Goal: Task Accomplishment & Management: Manage account settings

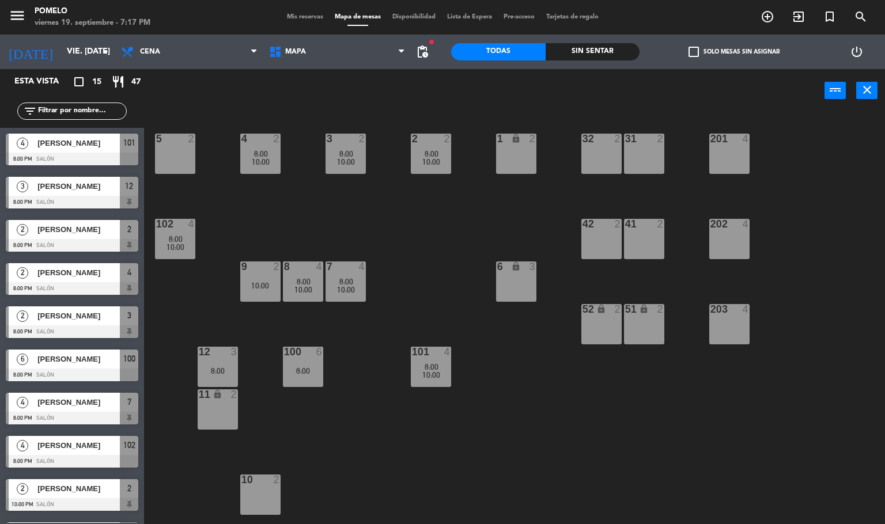
scroll to position [1, 0]
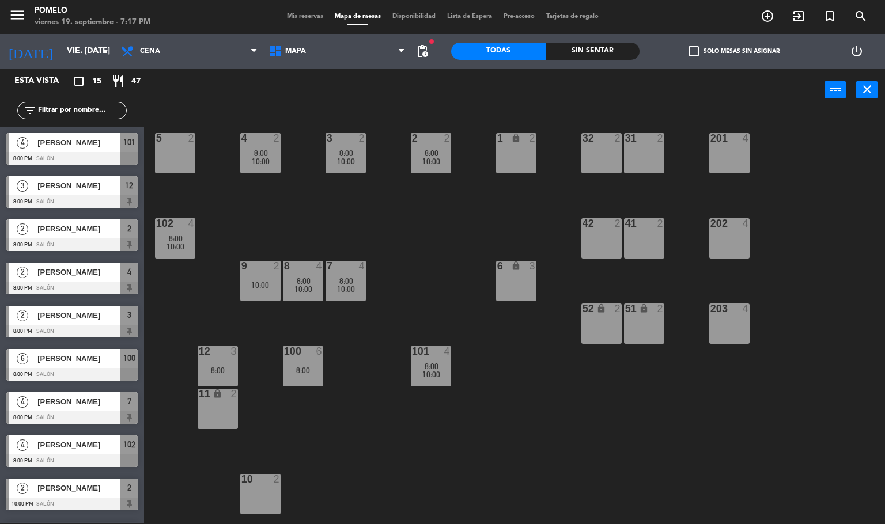
click at [310, 17] on span "Mis reservas" at bounding box center [305, 16] width 48 height 6
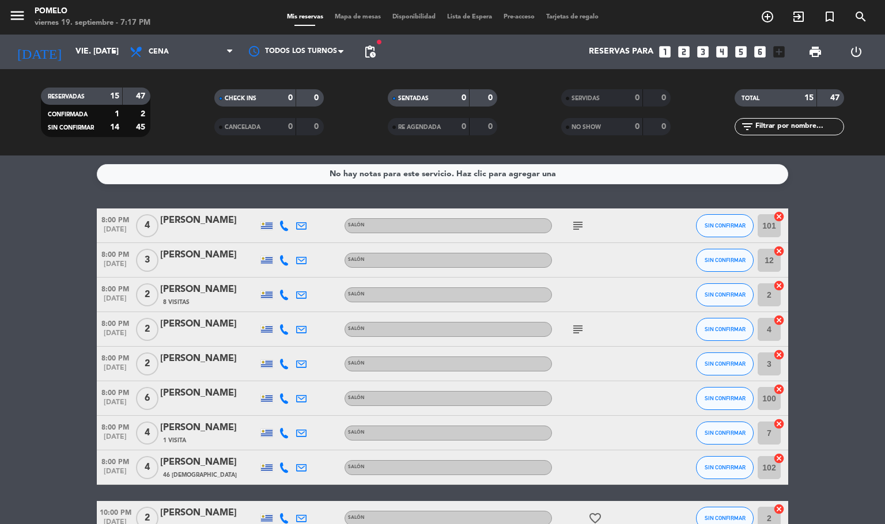
click at [0, 409] on bookings-row "8:00 PM [DATE] 4 [PERSON_NAME] Salón subject SIN CONFIRMAR 101 cancel 8:00 PM […" at bounding box center [442, 476] width 885 height 535
click at [282, 225] on icon at bounding box center [284, 226] width 10 height 10
click at [270, 204] on span "Copiar" at bounding box center [274, 206] width 24 height 12
click at [282, 263] on icon at bounding box center [284, 260] width 10 height 10
click at [277, 245] on span "Copiar" at bounding box center [278, 241] width 24 height 12
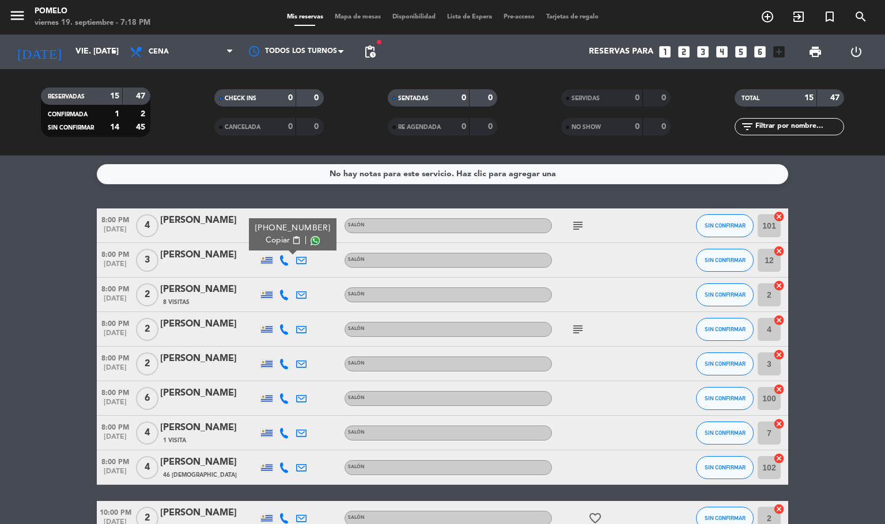
click at [280, 293] on icon at bounding box center [284, 295] width 10 height 10
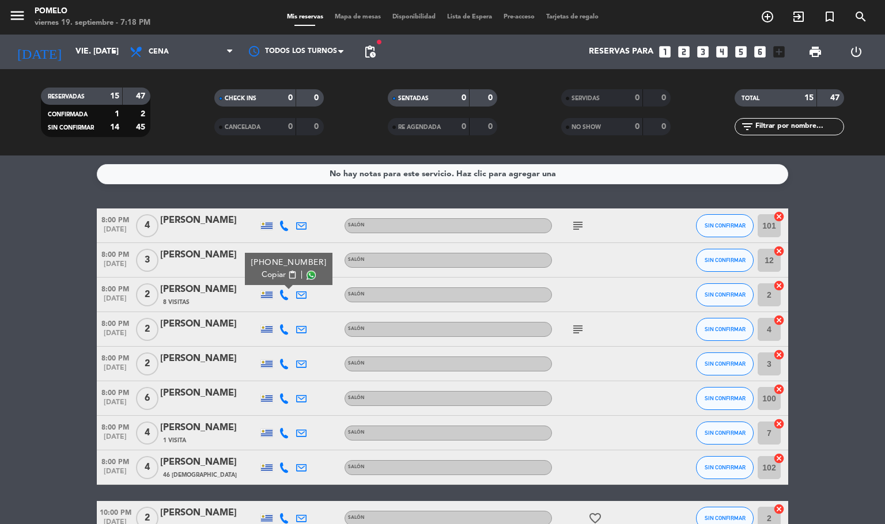
click at [269, 272] on span "Copiar" at bounding box center [274, 275] width 24 height 12
click at [282, 320] on div at bounding box center [283, 329] width 17 height 34
click at [284, 324] on icon at bounding box center [284, 329] width 10 height 10
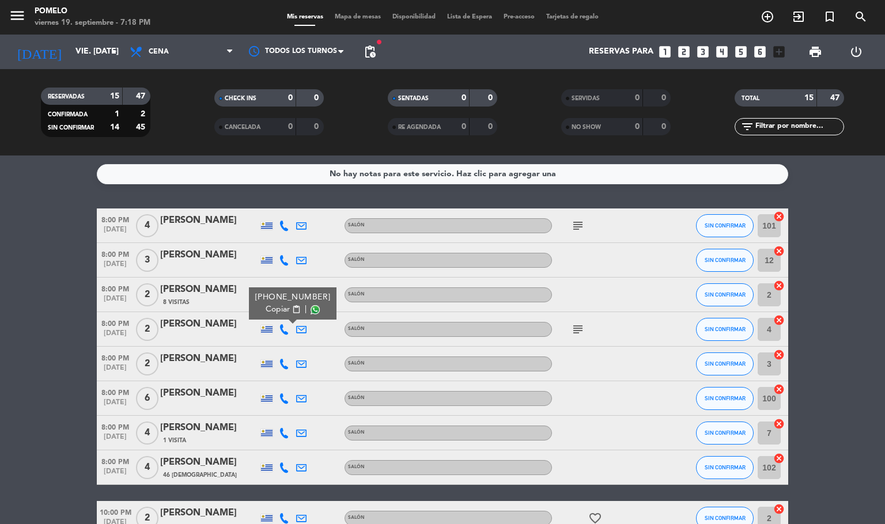
click at [277, 308] on span "Copiar" at bounding box center [278, 310] width 24 height 12
click at [284, 359] on icon at bounding box center [284, 364] width 10 height 10
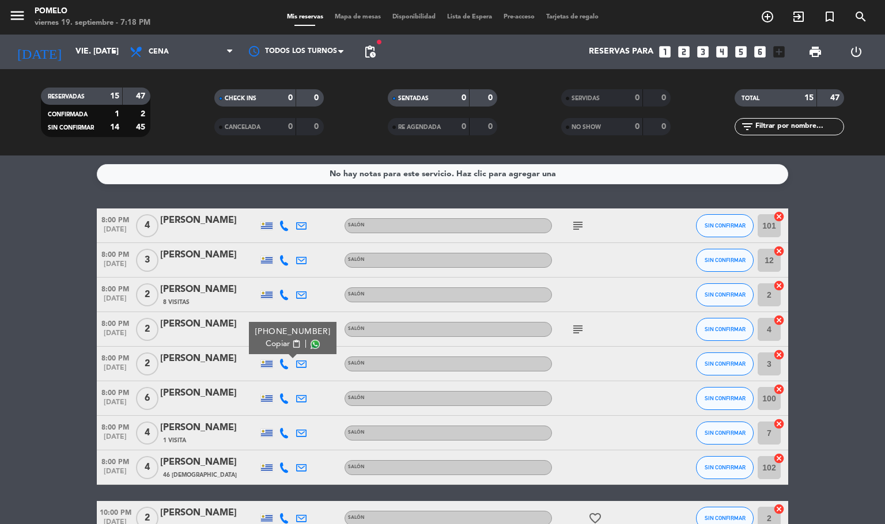
click at [282, 334] on div "[PHONE_NUMBER]" at bounding box center [292, 332] width 75 height 12
click at [292, 345] on span "content_paste" at bounding box center [296, 344] width 9 height 9
click at [723, 367] on button "SIN CONFIRMAR" at bounding box center [725, 364] width 58 height 23
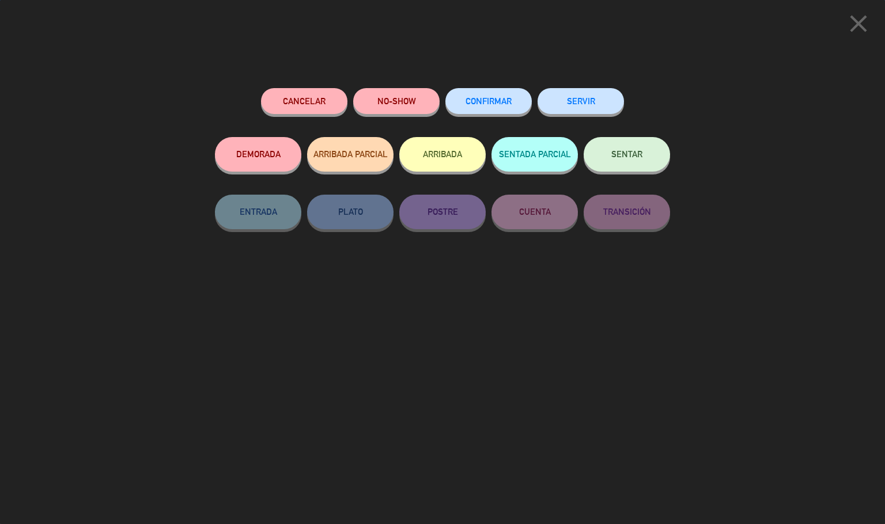
click at [497, 108] on button "CONFIRMAR" at bounding box center [488, 101] width 86 height 26
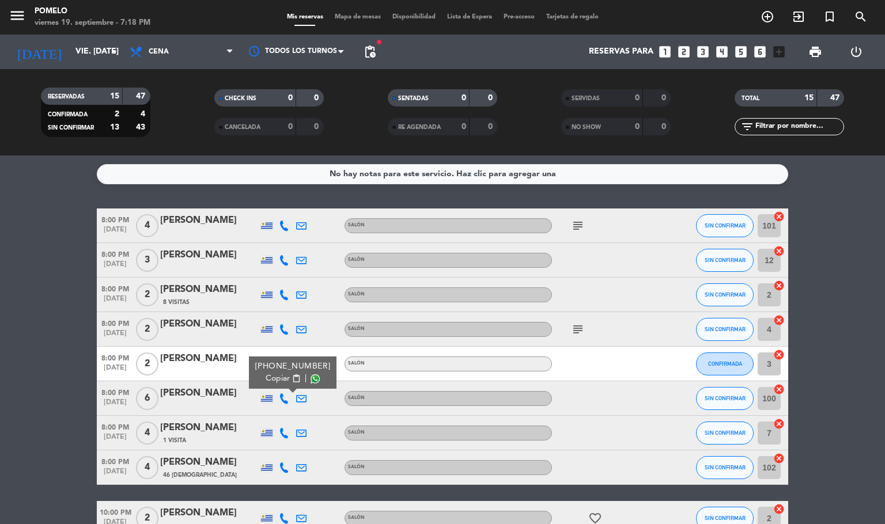
click at [279, 383] on span "Copiar" at bounding box center [278, 379] width 24 height 12
click at [723, 399] on span "SIN CONFIRMAR" at bounding box center [725, 398] width 41 height 6
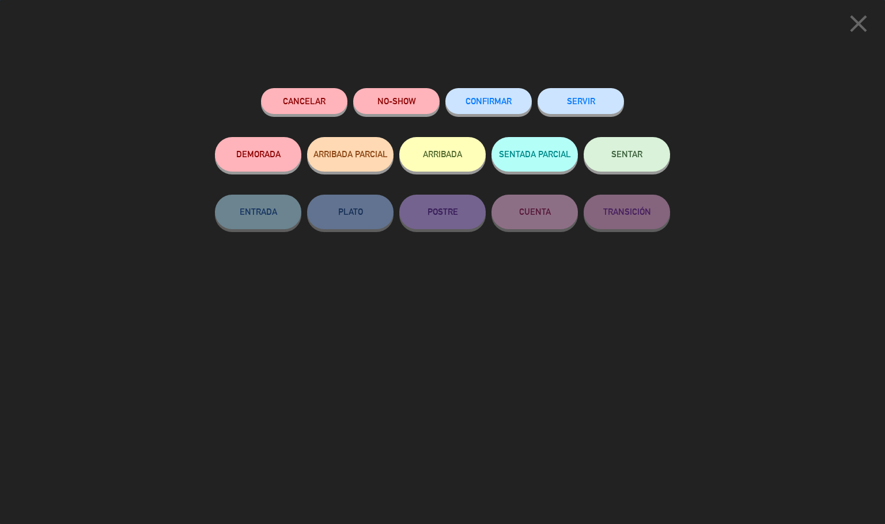
click at [498, 109] on button "CONFIRMAR" at bounding box center [488, 101] width 86 height 26
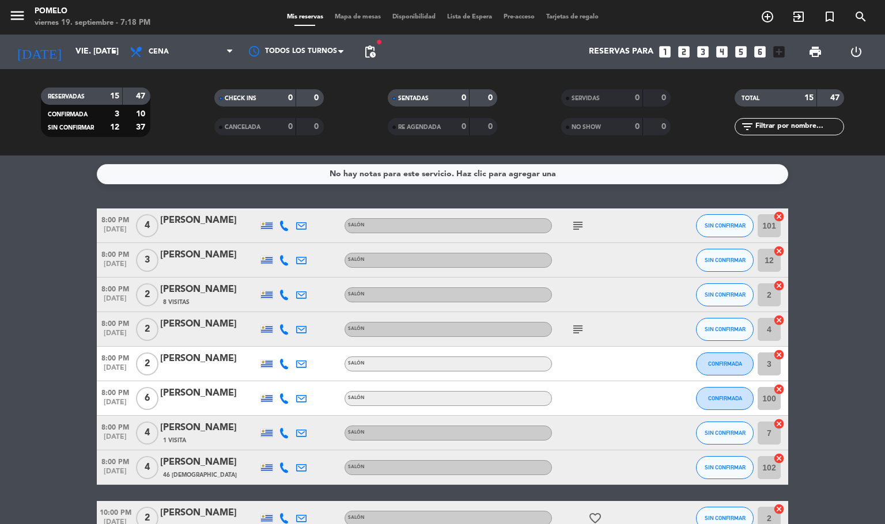
click at [278, 422] on div at bounding box center [283, 433] width 17 height 34
click at [282, 434] on icon at bounding box center [284, 433] width 10 height 10
click at [275, 412] on span "Copiar" at bounding box center [278, 413] width 24 height 12
click at [724, 438] on button "SIN CONFIRMAR" at bounding box center [725, 433] width 58 height 23
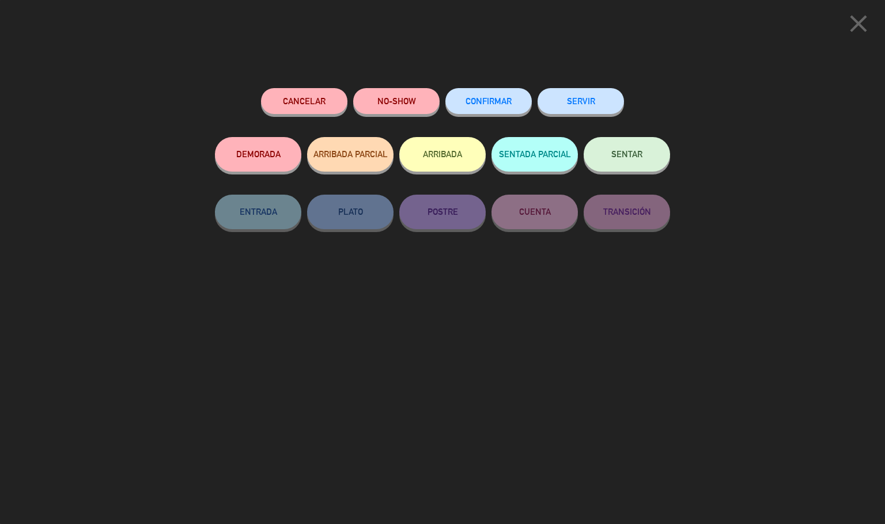
click at [509, 90] on button "CONFIRMAR" at bounding box center [488, 101] width 86 height 26
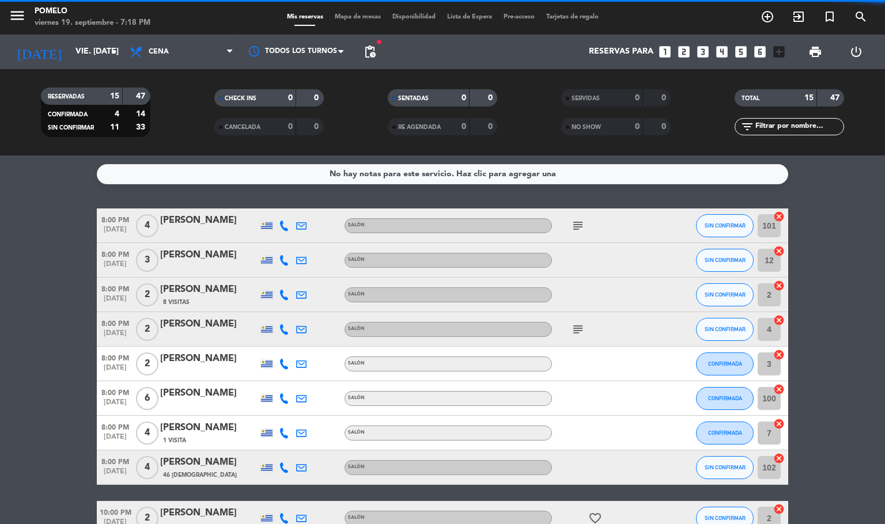
click at [285, 463] on icon at bounding box center [284, 468] width 10 height 10
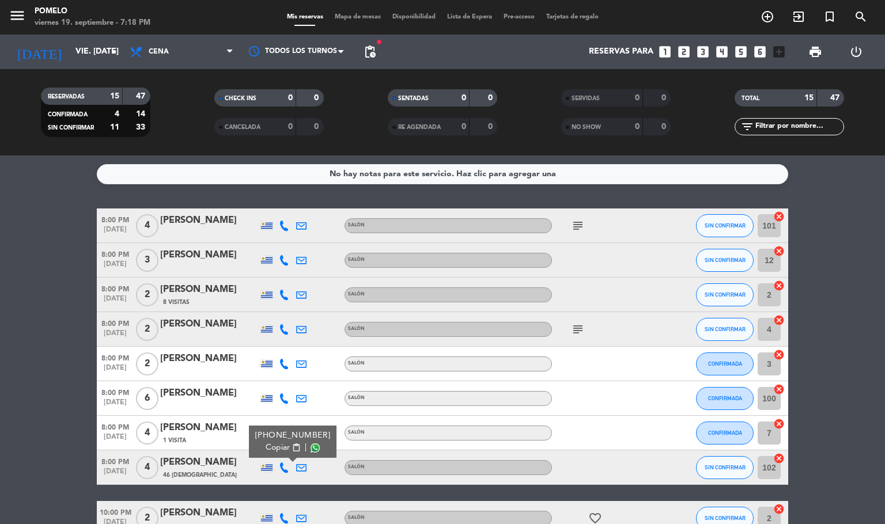
click at [275, 448] on span "Copiar" at bounding box center [278, 448] width 24 height 12
click at [266, 449] on span "Copiar" at bounding box center [278, 448] width 24 height 12
click at [270, 451] on span "Copiar" at bounding box center [278, 448] width 24 height 12
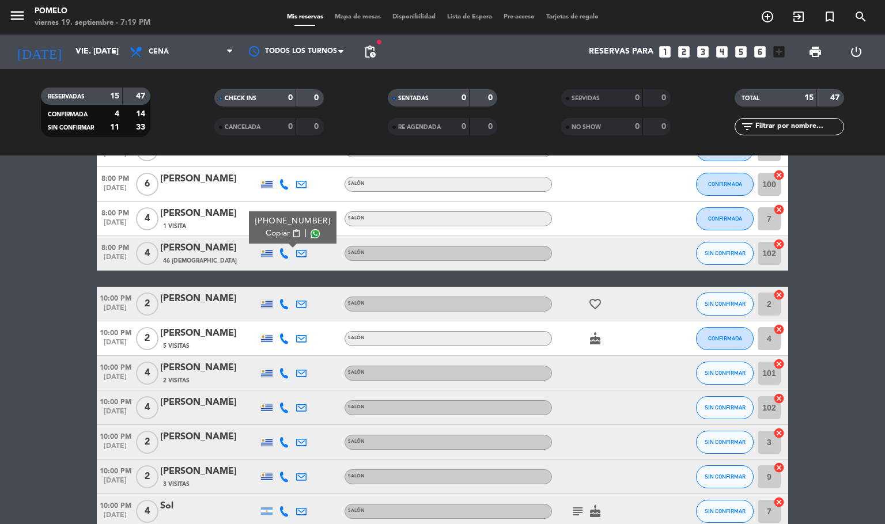
scroll to position [277, 0]
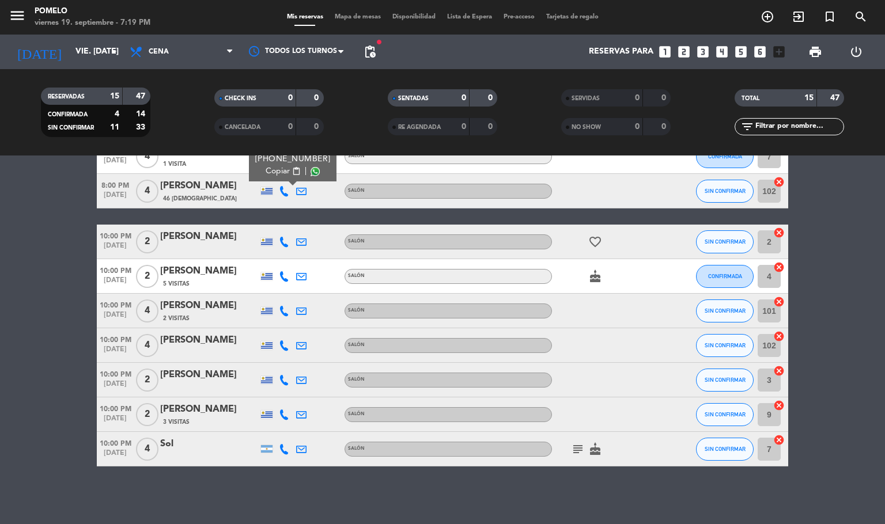
click at [279, 243] on icon at bounding box center [284, 242] width 10 height 10
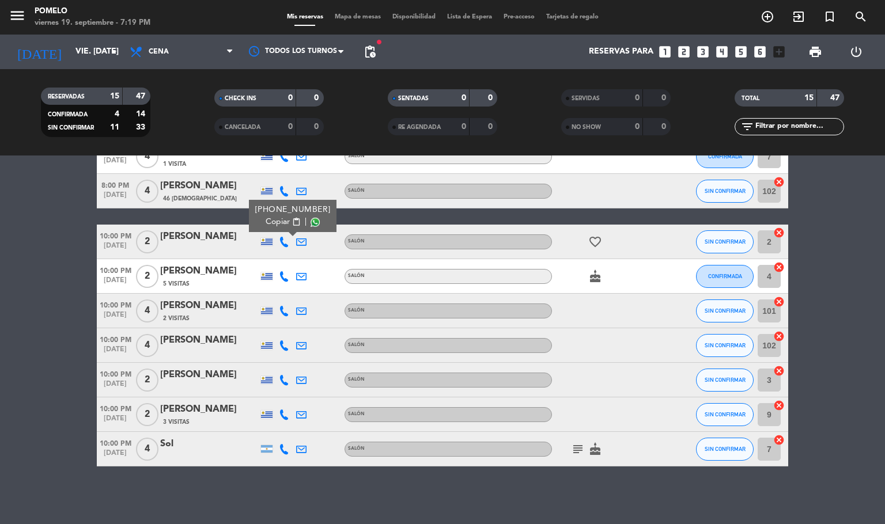
click at [281, 220] on span "Copiar" at bounding box center [278, 222] width 24 height 12
click at [721, 239] on span "SIN CONFIRMAR" at bounding box center [725, 242] width 41 height 6
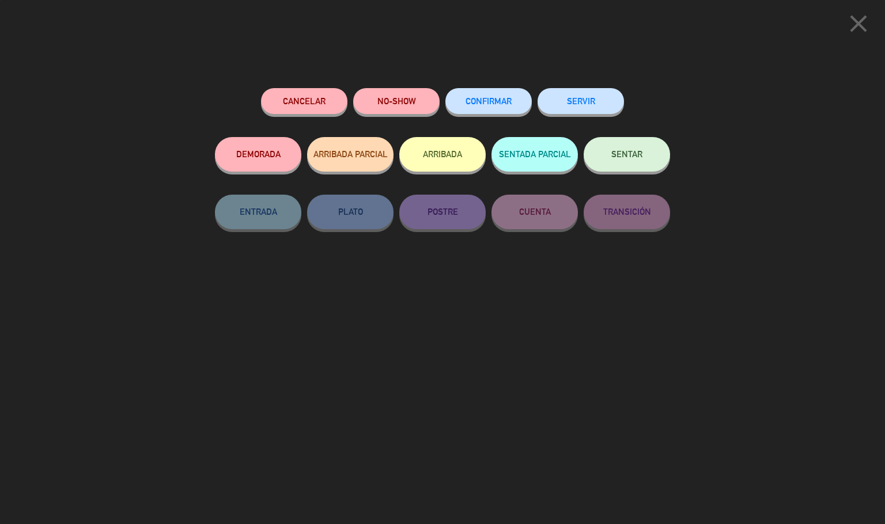
click at [478, 81] on div "Cancelar NO-SHOW CONFIRMAR SERVIR DEMORADA ARRIBADA PARCIAL ARRIBADA SENTADA PA…" at bounding box center [442, 302] width 471 height 444
click at [479, 89] on div "CONFIRMAR" at bounding box center [488, 112] width 86 height 49
click at [500, 85] on div "Cancelar NO-SHOW CONFIRMAR SERVIR DEMORADA ARRIBADA PARCIAL ARRIBADA SENTADA PA…" at bounding box center [442, 302] width 471 height 444
click at [500, 97] on button "CONFIRMAR" at bounding box center [488, 101] width 86 height 26
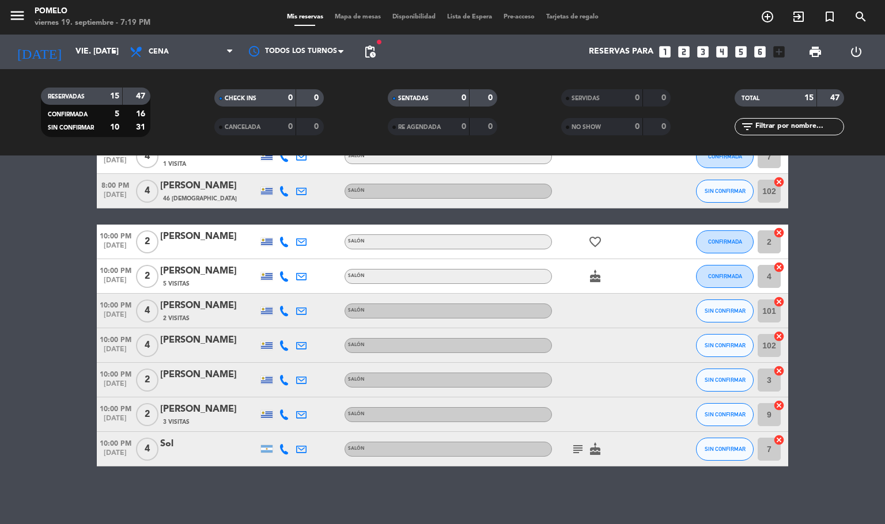
click at [281, 311] on icon at bounding box center [284, 311] width 10 height 10
click at [274, 296] on span "Copiar" at bounding box center [278, 291] width 24 height 12
click at [279, 271] on icon at bounding box center [284, 276] width 10 height 10
click at [274, 253] on div "check_circle Copiado" at bounding box center [284, 257] width 44 height 12
click at [280, 267] on div at bounding box center [284, 269] width 8 height 4
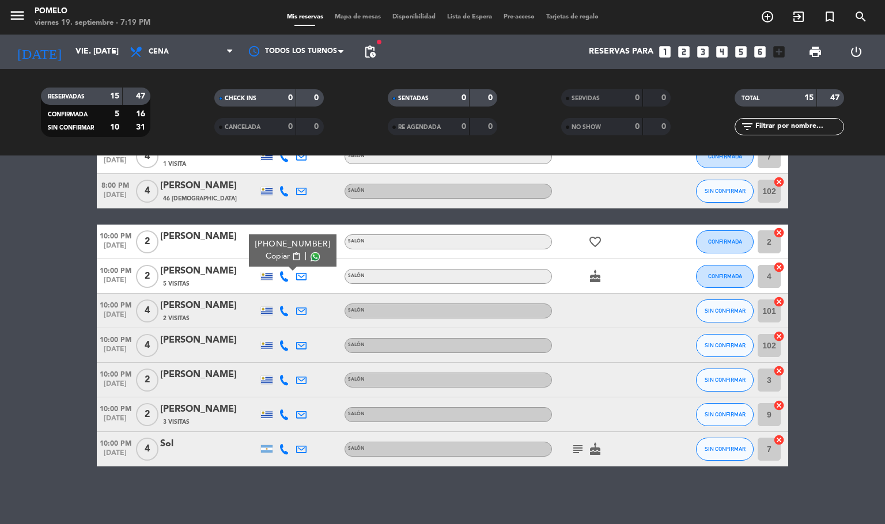
click at [279, 251] on span "Copiar" at bounding box center [278, 257] width 24 height 12
click at [293, 174] on div at bounding box center [301, 191] width 17 height 34
click at [287, 306] on icon at bounding box center [284, 311] width 10 height 10
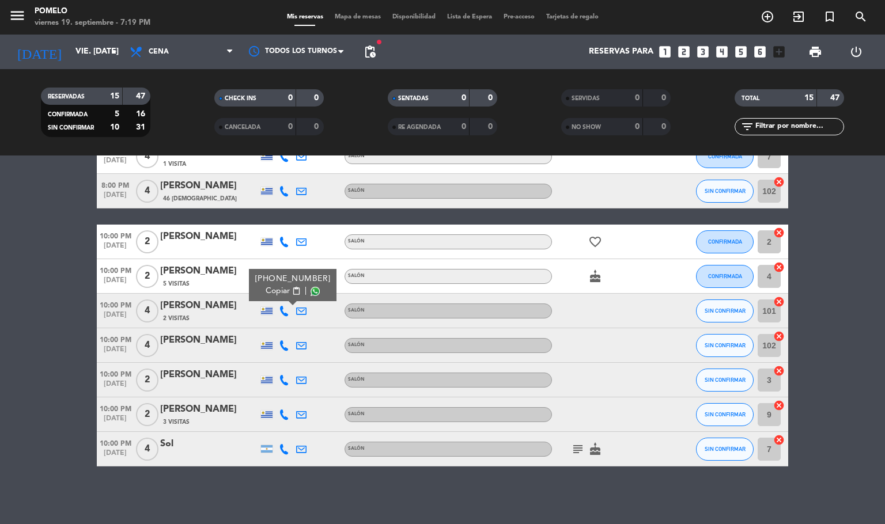
click at [279, 291] on span "Copiar" at bounding box center [278, 291] width 24 height 12
click at [701, 318] on button "SIN CONFIRMAR" at bounding box center [725, 311] width 58 height 23
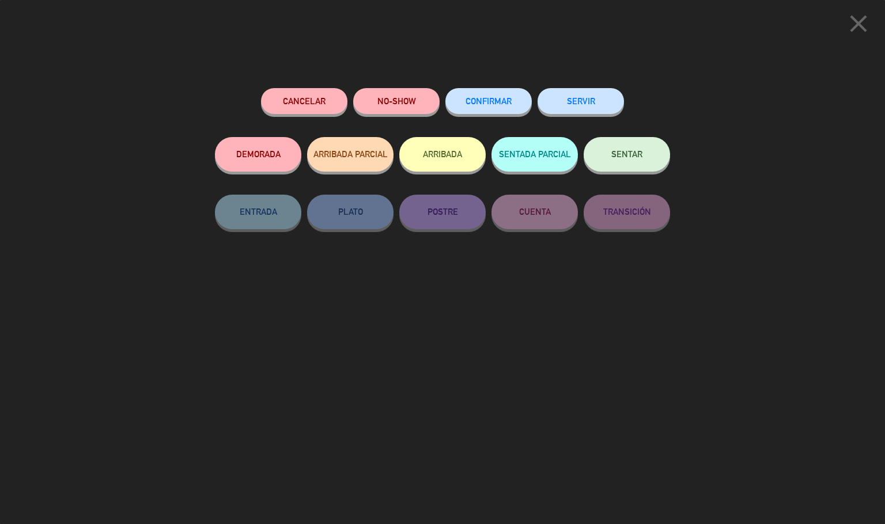
click at [474, 96] on button "CONFIRMAR" at bounding box center [488, 101] width 86 height 26
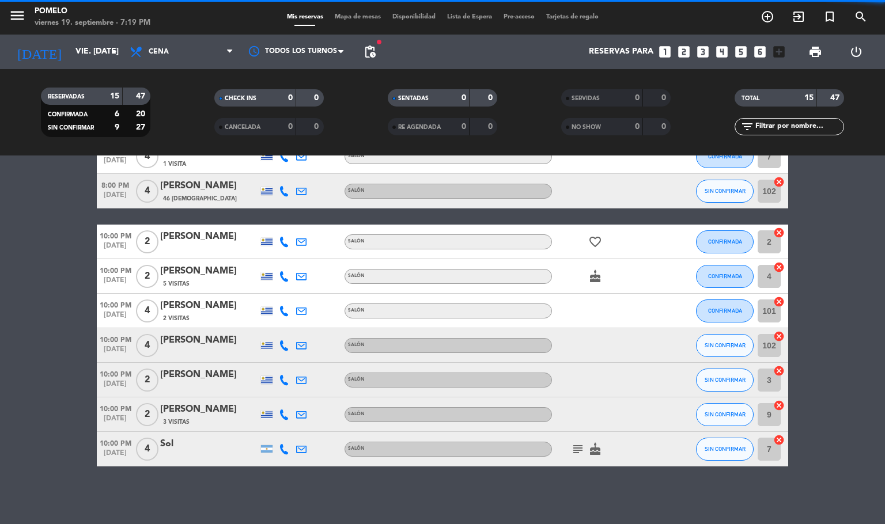
click at [282, 341] on icon at bounding box center [284, 346] width 10 height 10
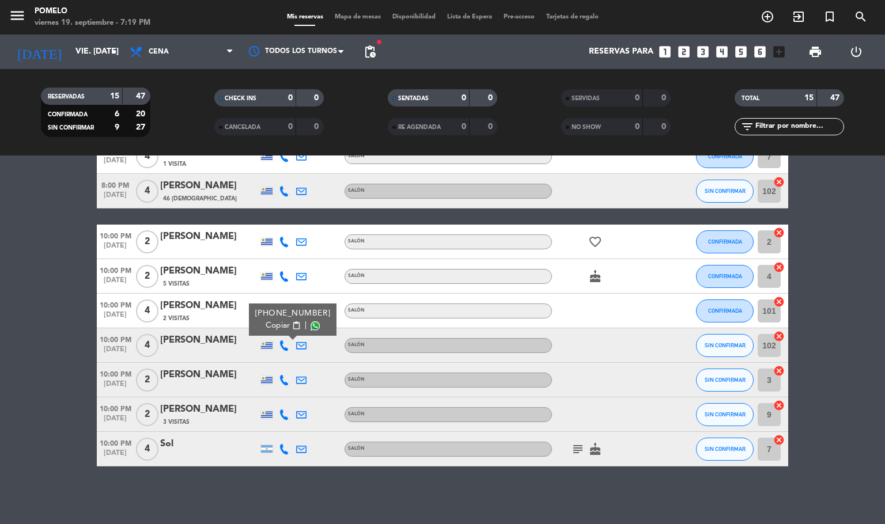
click at [278, 325] on span "Copiar" at bounding box center [278, 326] width 24 height 12
click at [286, 376] on icon at bounding box center [284, 380] width 10 height 10
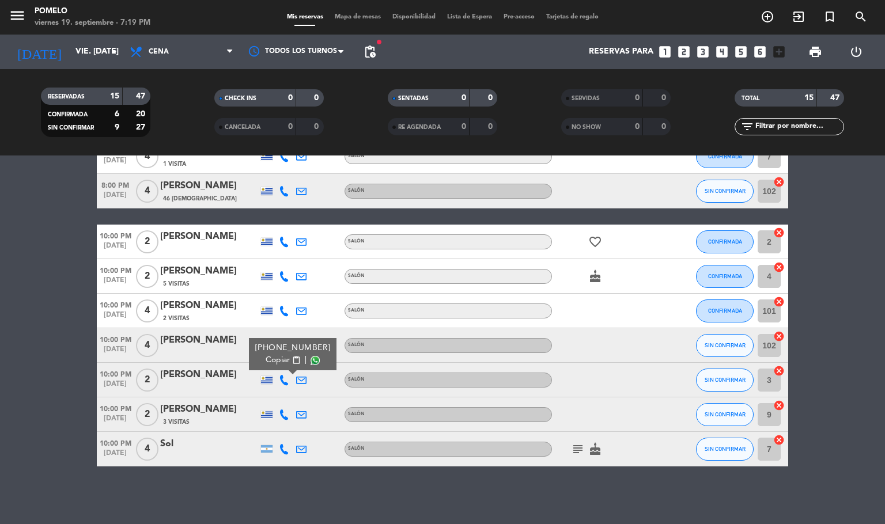
click at [275, 361] on span "Copiar" at bounding box center [278, 360] width 24 height 12
click at [287, 412] on icon at bounding box center [284, 415] width 10 height 10
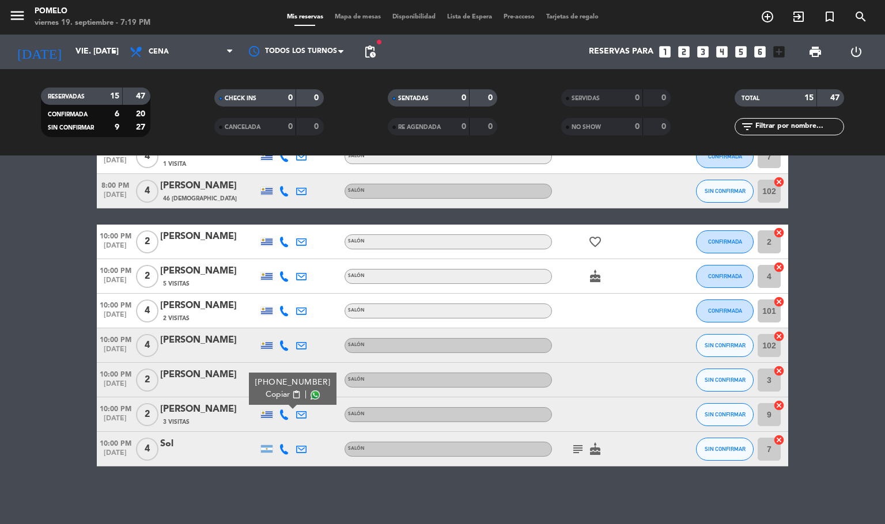
click at [279, 396] on span "Copiar" at bounding box center [278, 395] width 24 height 12
click at [365, 11] on div "menu Pomelo viernes 19. septiembre - 7:19 PM Mis reservas Mapa de mesas Disponi…" at bounding box center [442, 17] width 885 height 35
click at [365, 17] on span "Mapa de mesas" at bounding box center [358, 17] width 58 height 6
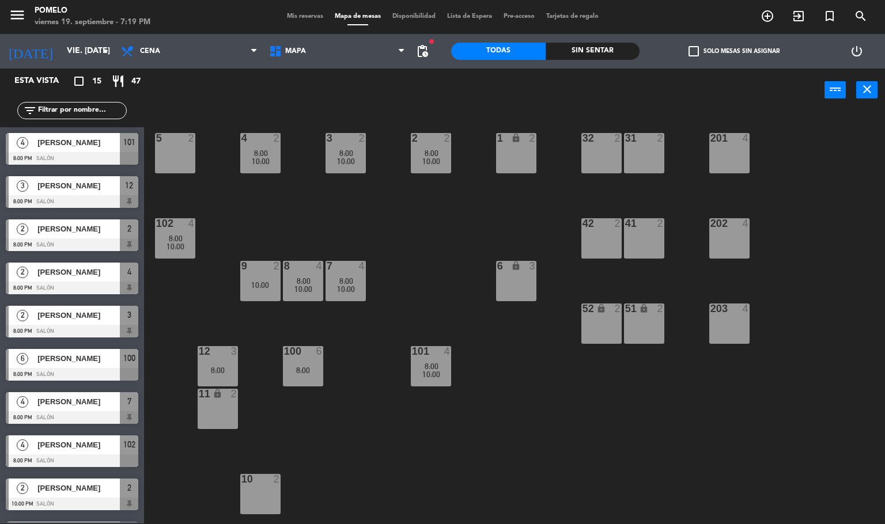
click at [622, 398] on div "4 2 8:00 10:00 3 2 8:00 10:00 2 2 8:00 10:00 1 lock 2 5 2 32 2 31 2 201 4 102 4…" at bounding box center [519, 318] width 732 height 412
click at [486, 384] on div "4 2 8:00 10:00 3 2 8:00 10:00 2 2 8:00 10:00 1 lock 2 5 2 32 2 31 2 201 4 102 4…" at bounding box center [519, 318] width 732 height 412
click at [421, 431] on div "4 2 8:00 10:00 3 2 8:00 10:00 2 2 8:00 10:00 1 lock 2 5 2 32 2 31 2 201 4 102 4…" at bounding box center [519, 318] width 732 height 412
click at [437, 374] on span "10:00" at bounding box center [431, 374] width 18 height 9
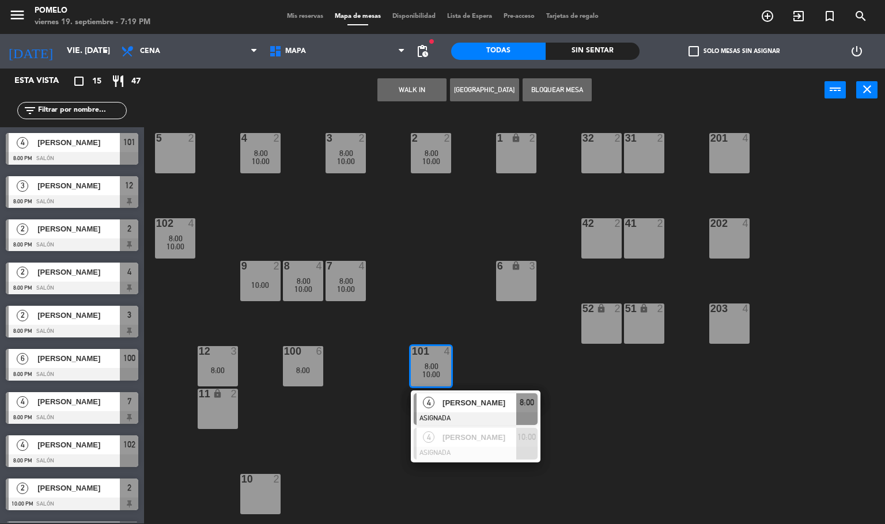
click at [495, 358] on div "4 2 8:00 10:00 3 2 8:00 10:00 2 2 8:00 10:00 1 lock 2 5 2 32 2 31 2 201 4 102 4…" at bounding box center [519, 318] width 732 height 412
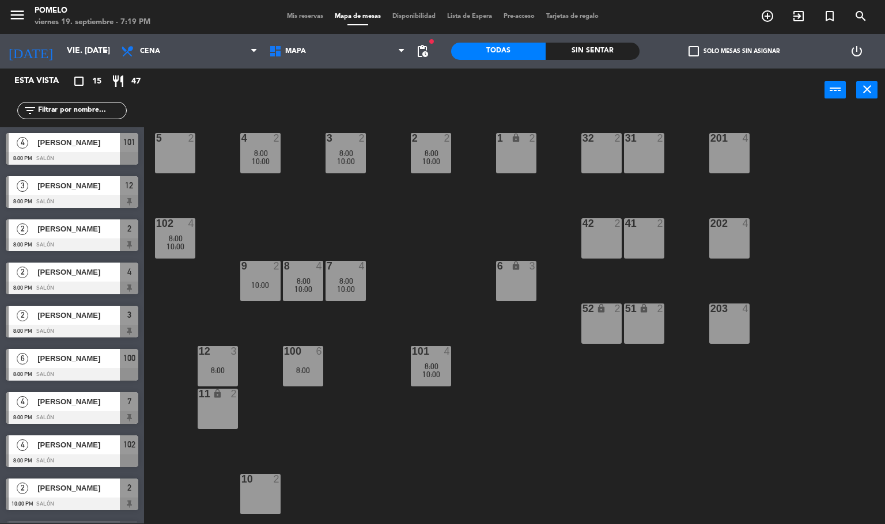
click at [342, 429] on div "4 2 8:00 10:00 3 2 8:00 10:00 2 2 8:00 10:00 1 lock 2 5 2 32 2 31 2 201 4 102 4…" at bounding box center [519, 318] width 732 height 412
click at [256, 291] on div "9 2 10:00" at bounding box center [260, 281] width 40 height 40
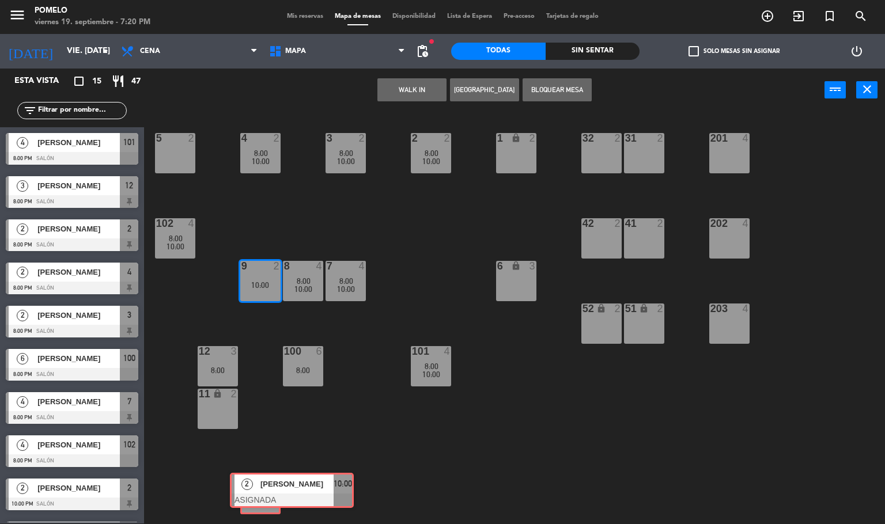
drag, startPoint x: 283, startPoint y: 322, endPoint x: 270, endPoint y: 487, distance: 165.9
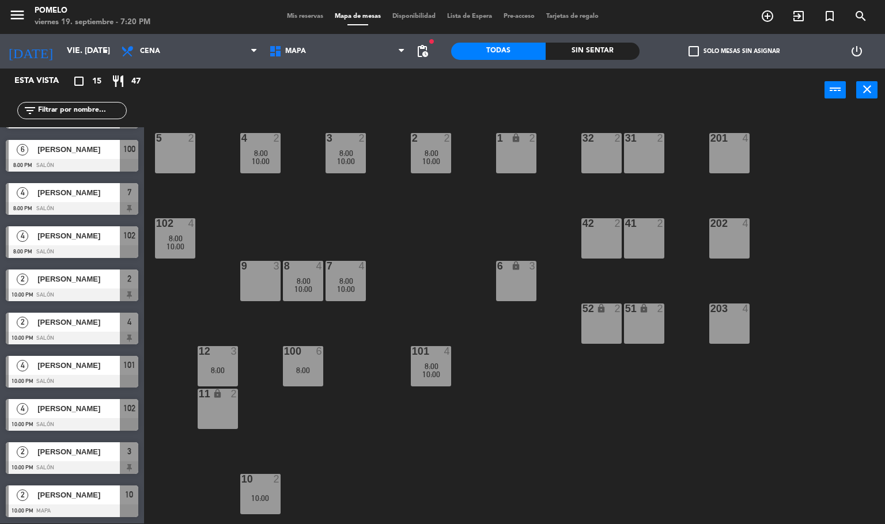
click at [413, 437] on div "4 2 8:00 10:00 3 2 8:00 10:00 2 2 8:00 10:00 1 lock 2 5 2 32 2 31 2 201 4 102 4…" at bounding box center [519, 318] width 732 height 412
click at [285, 13] on span "Mis reservas" at bounding box center [305, 16] width 48 height 6
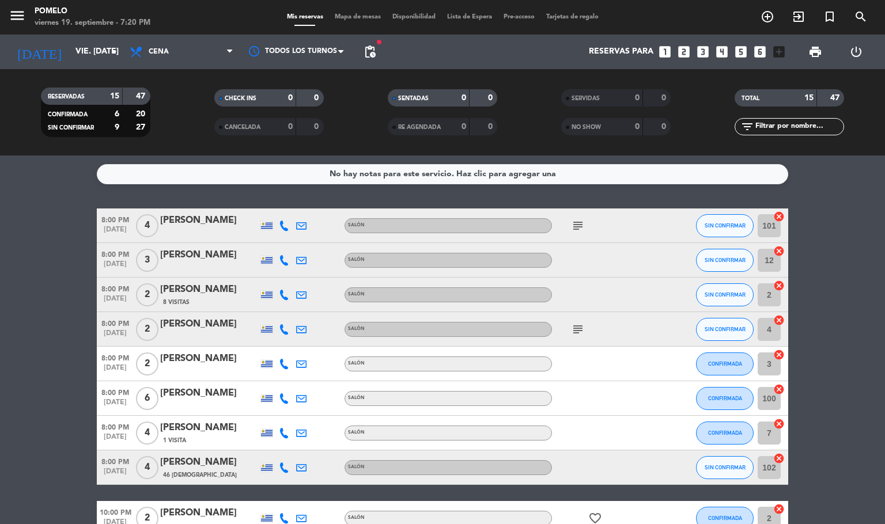
click at [360, 17] on span "Mapa de mesas" at bounding box center [358, 17] width 58 height 6
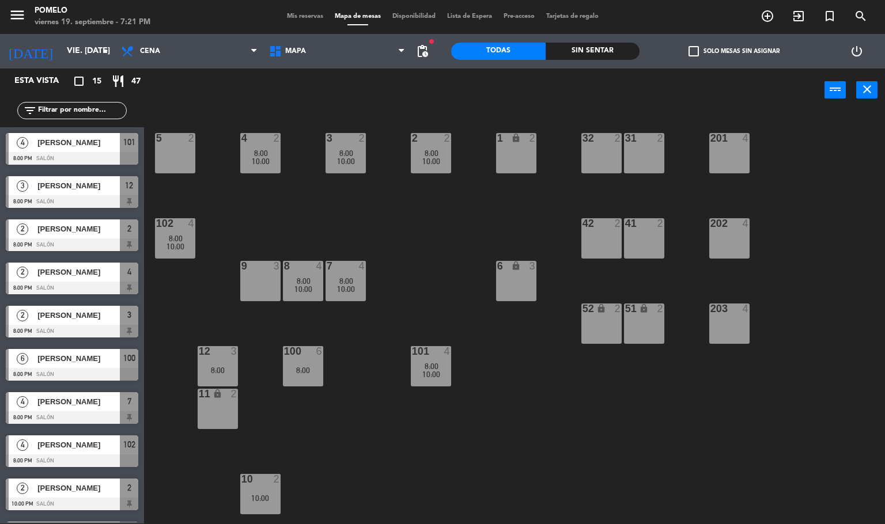
click at [308, 13] on span "Mis reservas" at bounding box center [305, 16] width 48 height 6
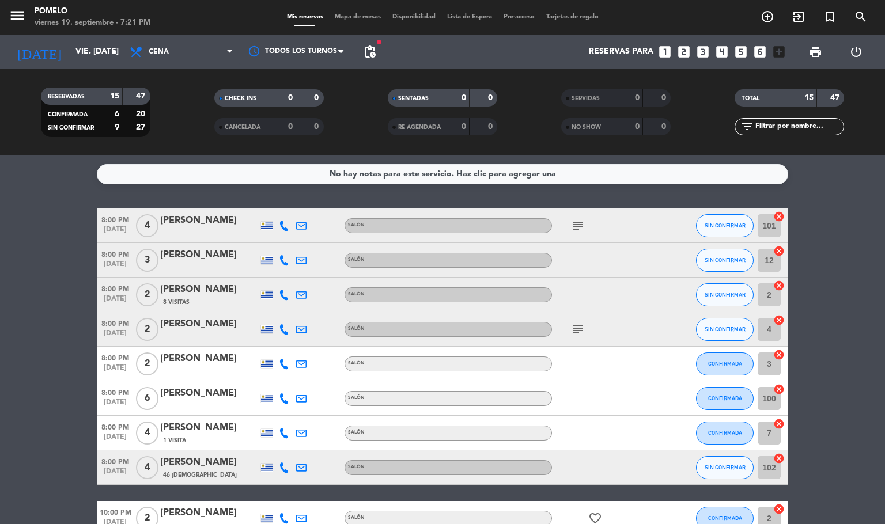
scroll to position [277, 0]
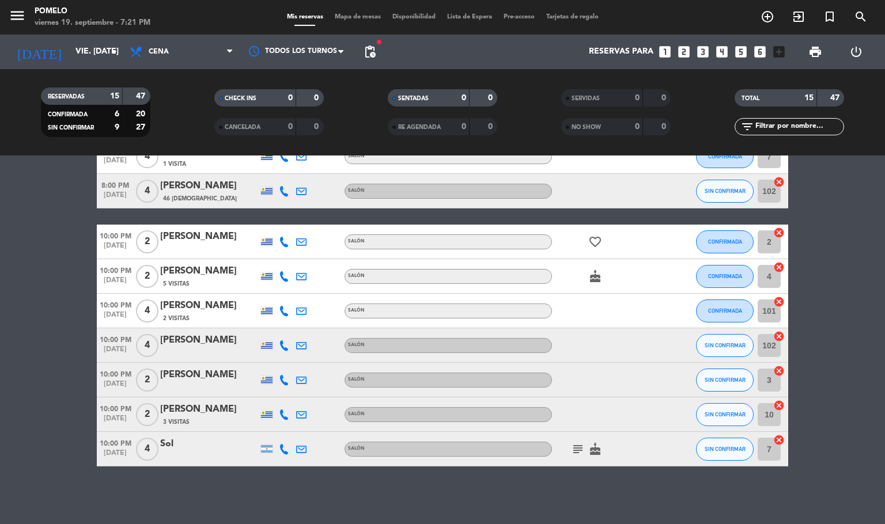
click at [210, 408] on div "[PERSON_NAME]" at bounding box center [209, 409] width 98 height 15
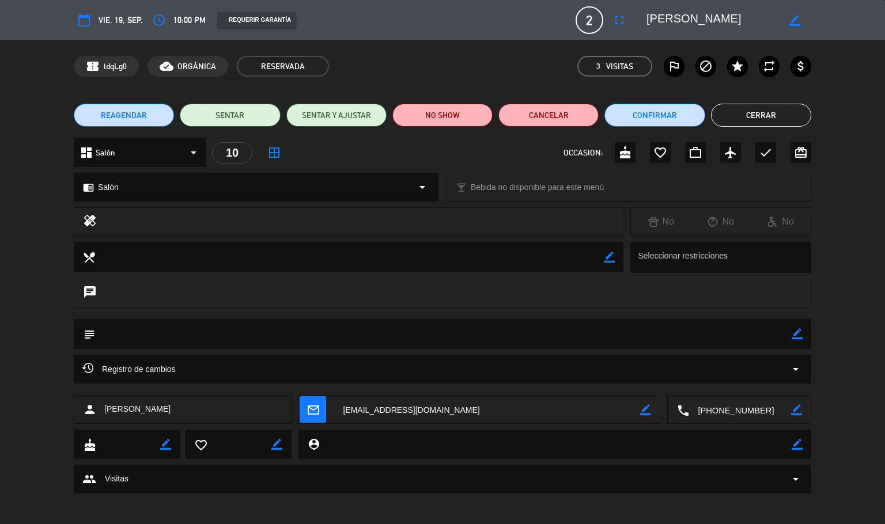
click at [799, 10] on div "border_color" at bounding box center [794, 20] width 33 height 21
click at [792, 17] on icon "border_color" at bounding box center [794, 20] width 11 height 11
click at [785, 116] on button "Cerrar" at bounding box center [761, 115] width 100 height 23
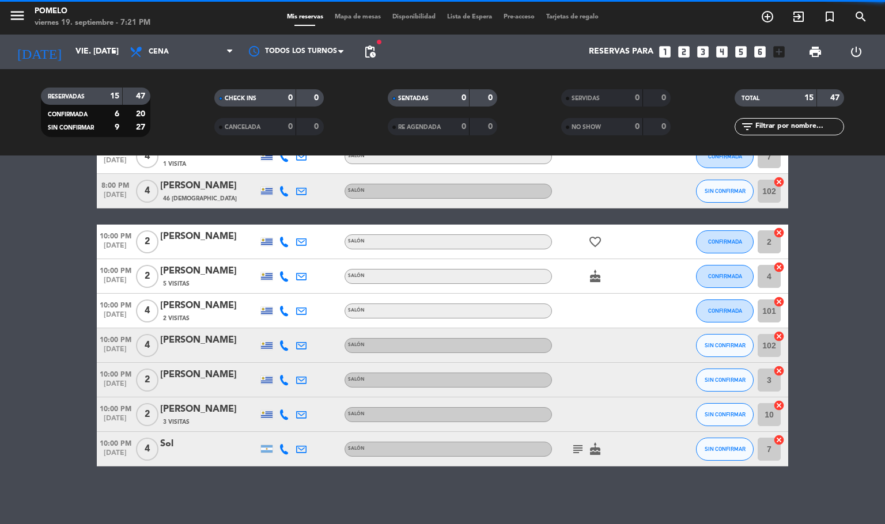
click at [225, 491] on div "No hay notas para este servicio. Haz clic para agregar una 8:00 PM [DATE] 4 [PE…" at bounding box center [442, 340] width 885 height 369
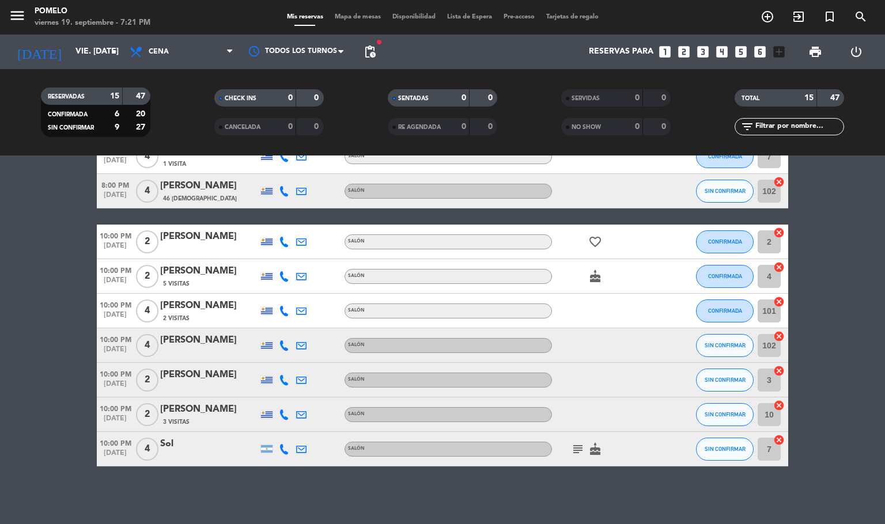
click at [354, 19] on span "Mapa de mesas" at bounding box center [358, 17] width 58 height 6
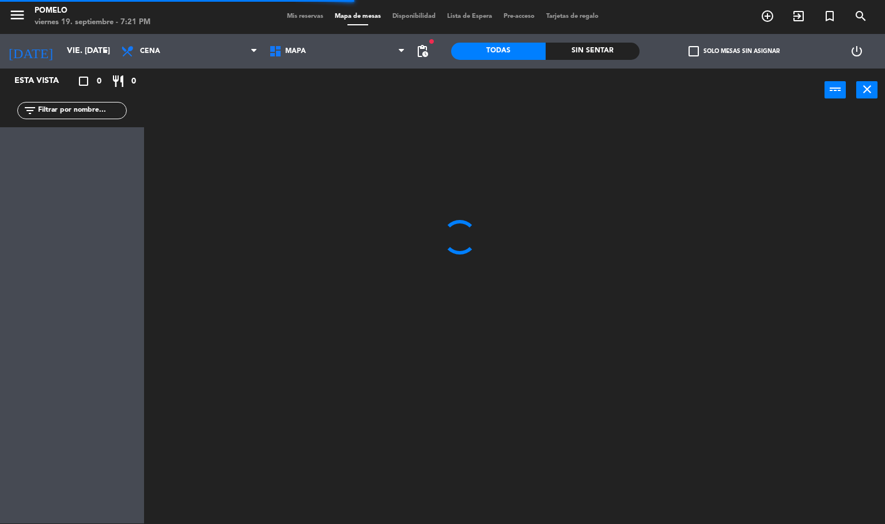
click at [299, 19] on span "Mis reservas" at bounding box center [305, 16] width 48 height 6
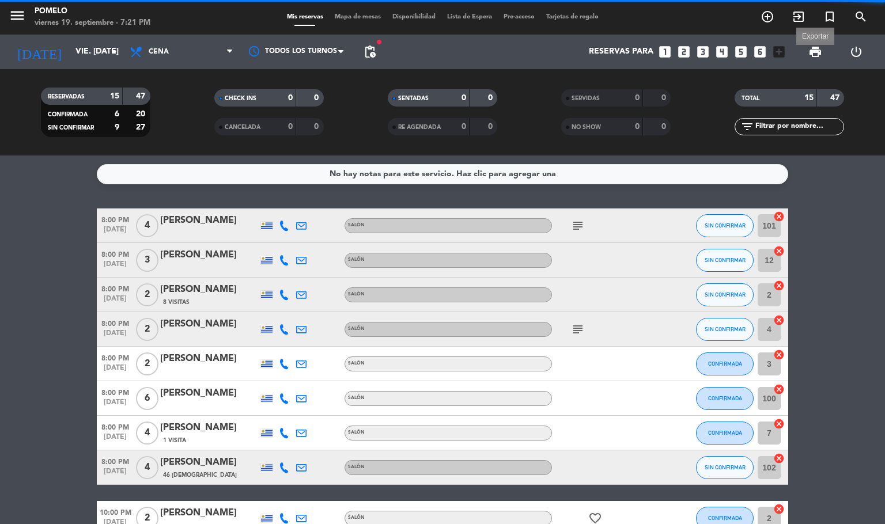
click at [814, 51] on span "print" at bounding box center [815, 52] width 14 height 14
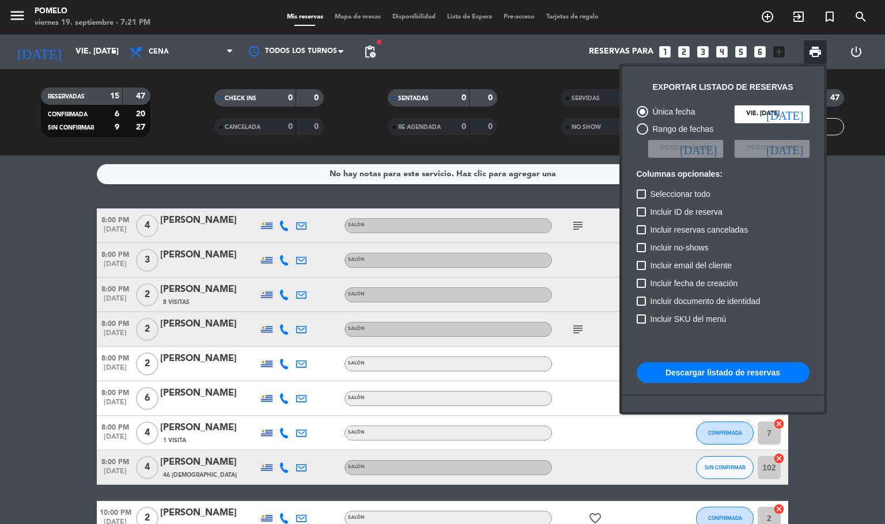
click at [723, 382] on button "Descargar listado de reservas" at bounding box center [723, 372] width 173 height 21
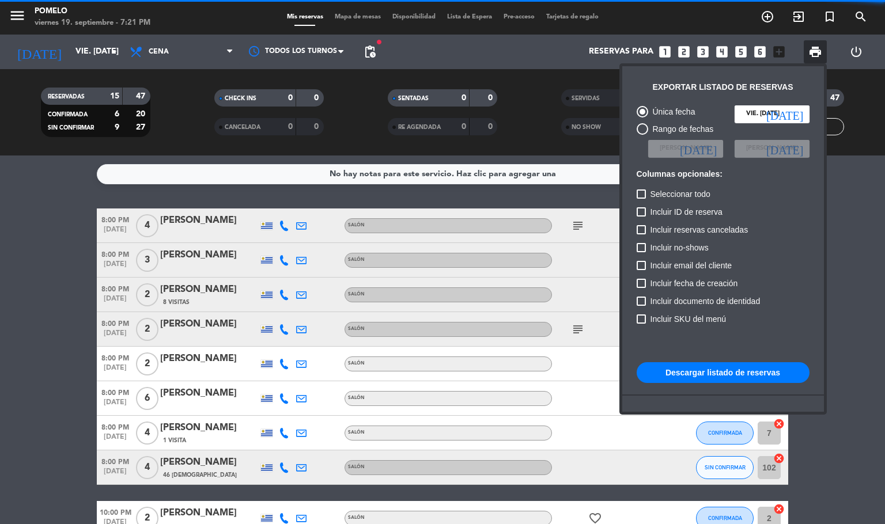
click at [723, 376] on button "Descargar listado de reservas" at bounding box center [723, 372] width 173 height 21
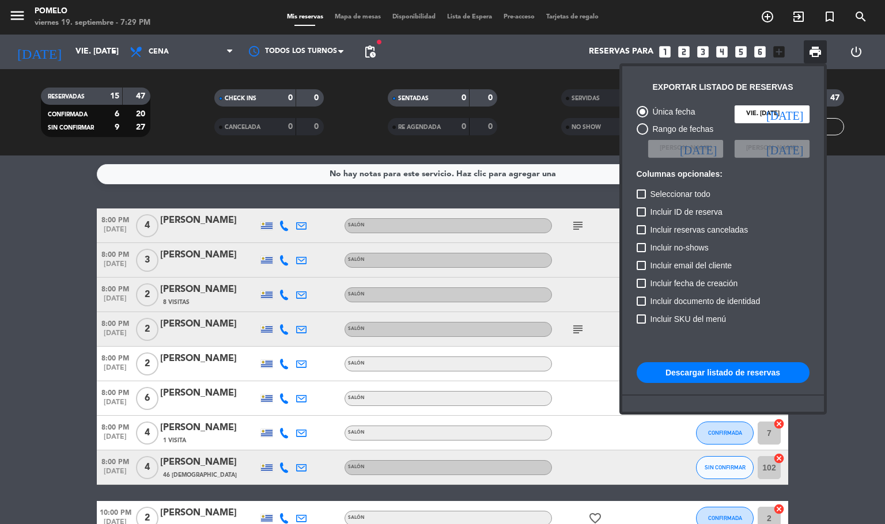
click at [28, 417] on div at bounding box center [442, 262] width 885 height 524
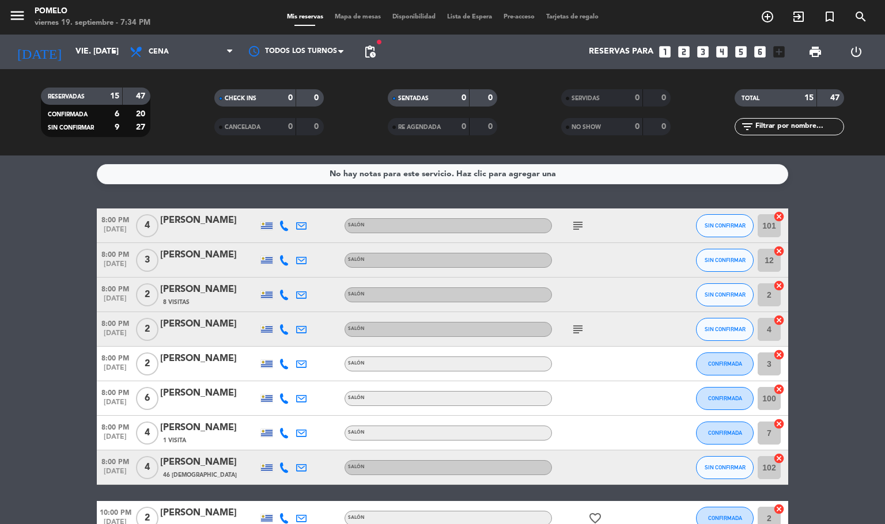
click at [338, 20] on span "Mapa de mesas" at bounding box center [358, 17] width 58 height 6
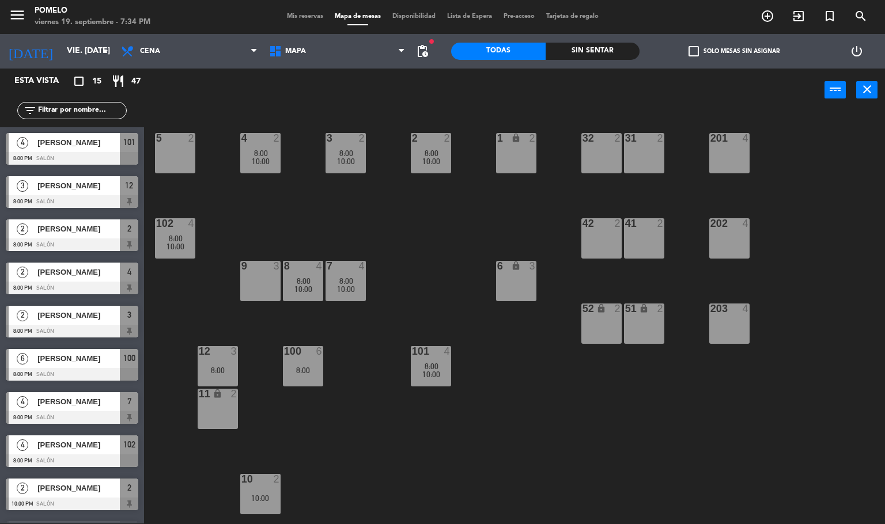
click at [293, 19] on span "Mis reservas" at bounding box center [305, 16] width 48 height 6
